Goal: Task Accomplishment & Management: Manage account settings

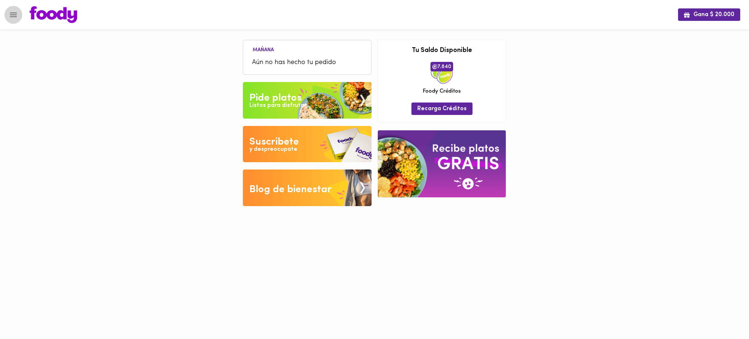
click at [14, 15] on icon "Menu" at bounding box center [13, 14] width 9 height 9
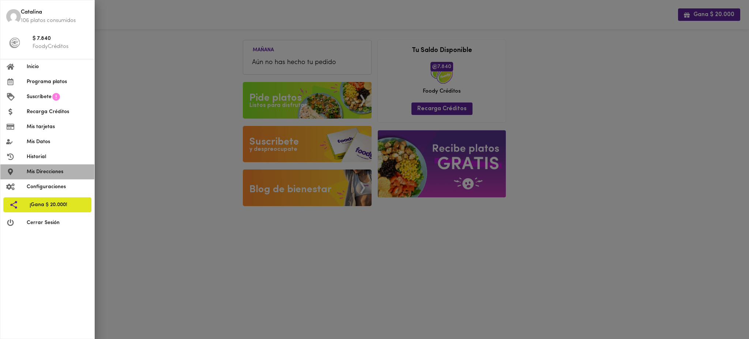
click at [50, 171] on span "Mis Direcciones" at bounding box center [58, 172] width 62 height 8
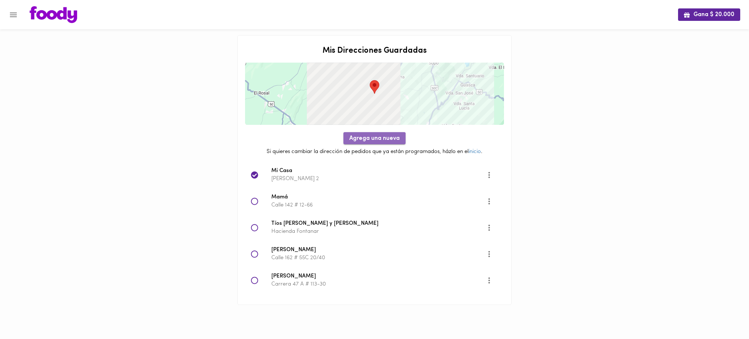
click at [370, 139] on span "Agrega una nueva" at bounding box center [374, 138] width 50 height 7
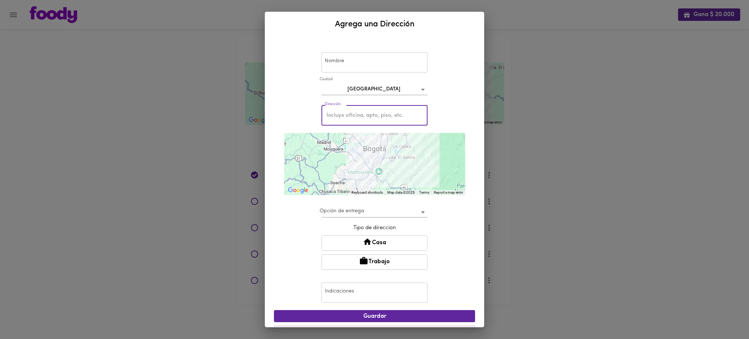
click at [364, 115] on input "text" at bounding box center [375, 115] width 106 height 20
type input "la [PERSON_NAME]"
click at [464, 162] on div "Nombre Nombre [GEOGRAPHIC_DATA] bogota Dirección la [PERSON_NAME] Dirección ← M…" at bounding box center [374, 191] width 201 height 303
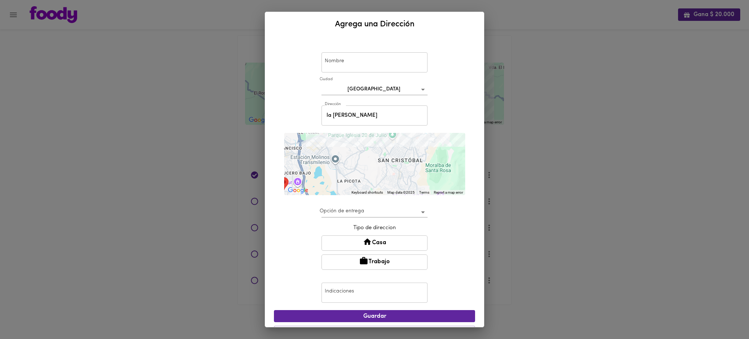
drag, startPoint x: 395, startPoint y: 158, endPoint x: 303, endPoint y: 185, distance: 95.8
click at [303, 185] on div "Keyboard shortcuts Map Data Map data ©2025 Map data ©2025 1 km Click to toggle …" at bounding box center [374, 164] width 181 height 62
click at [354, 172] on div at bounding box center [374, 164] width 181 height 62
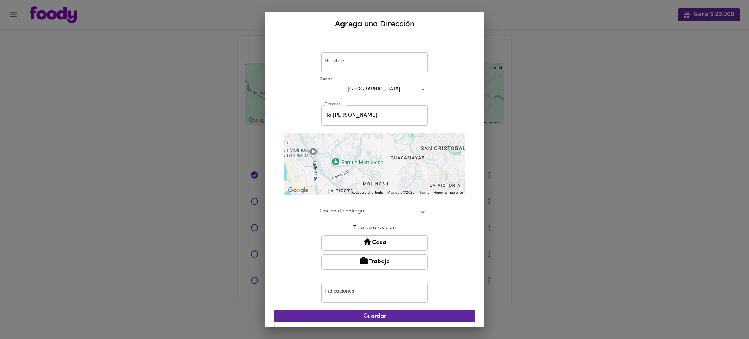
click at [354, 172] on div at bounding box center [374, 164] width 181 height 62
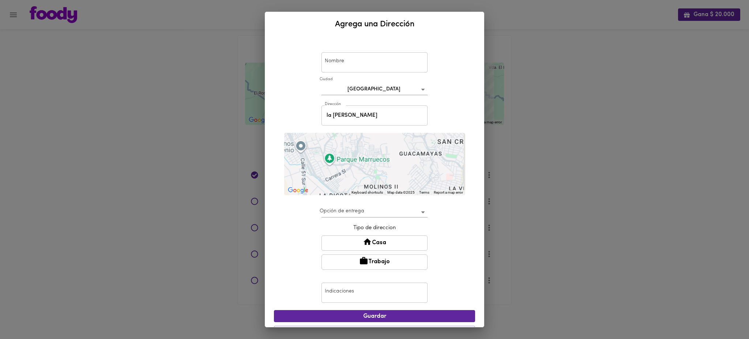
click at [354, 172] on div at bounding box center [374, 164] width 181 height 62
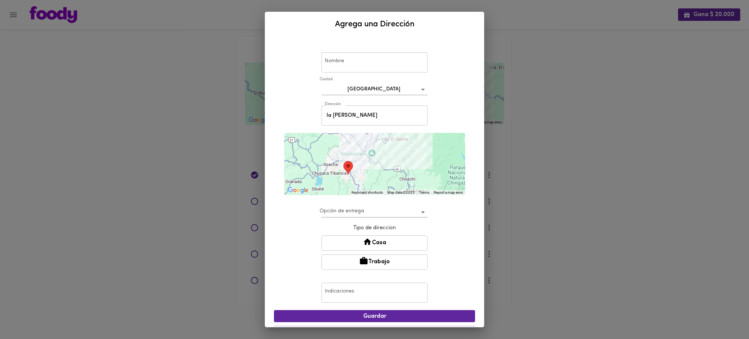
click at [179, 71] on div "Agrega una Dirección Nombre Nombre [GEOGRAPHIC_DATA] bogota Dirección la [PERSO…" at bounding box center [374, 169] width 749 height 339
